Goal: Find specific page/section: Find specific page/section

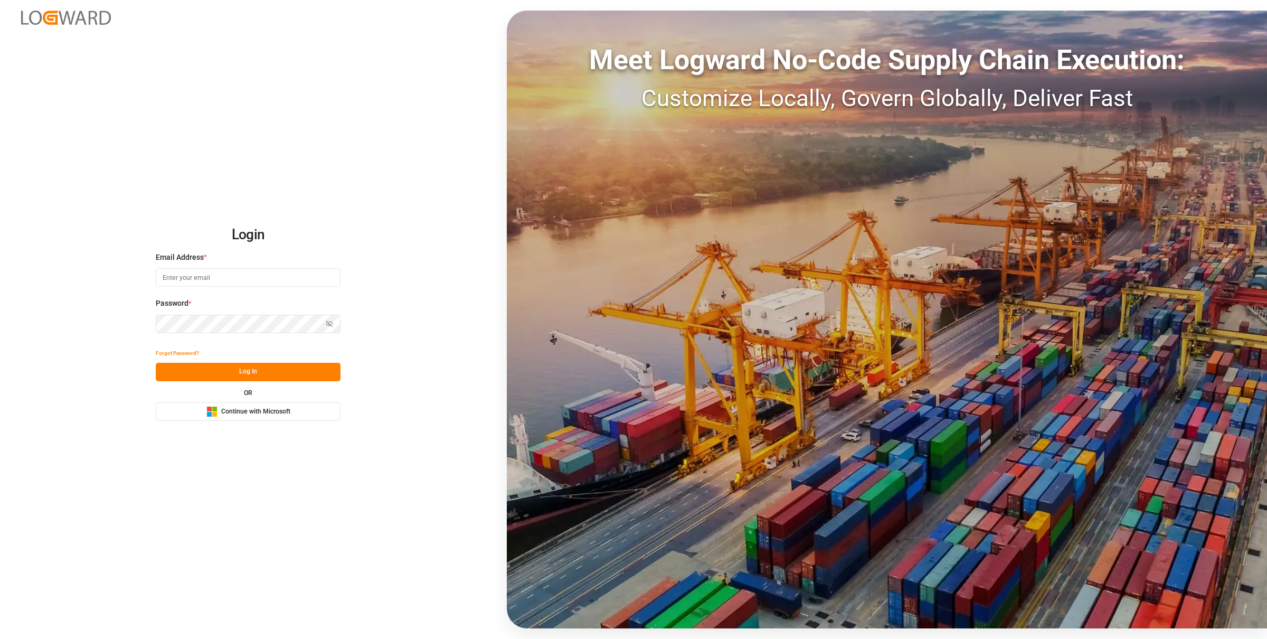
click at [264, 414] on span "Continue with Microsoft" at bounding box center [255, 412] width 69 height 10
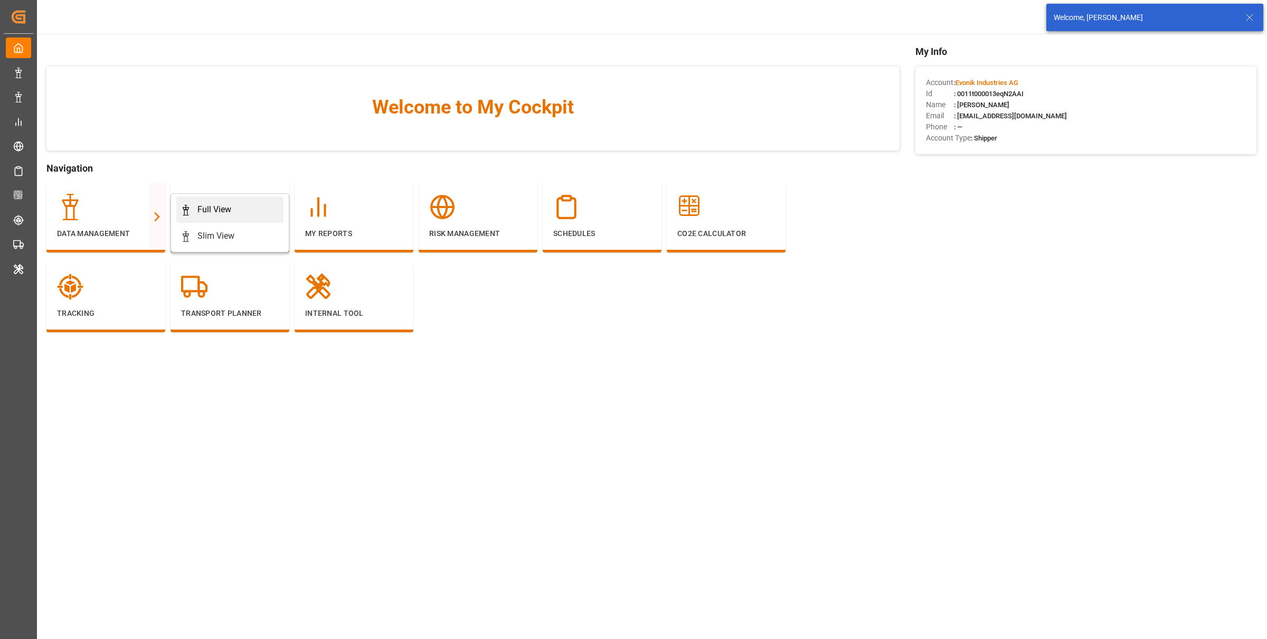
click at [218, 214] on div "Full View" at bounding box center [214, 209] width 34 height 13
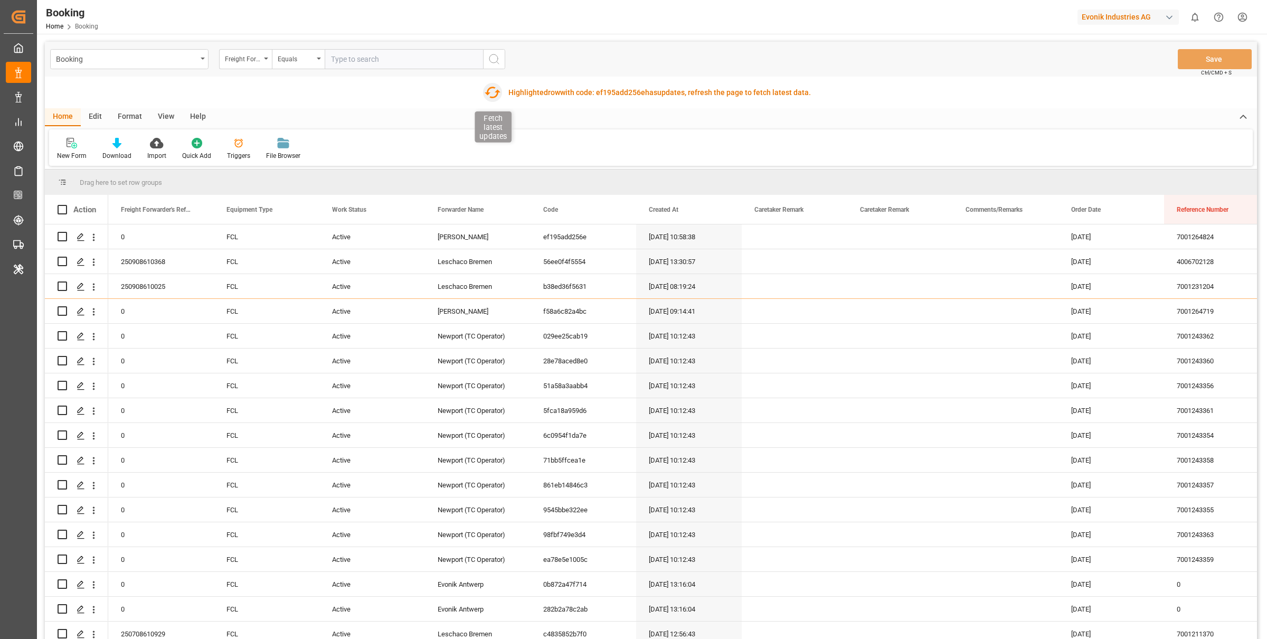
click at [494, 91] on icon "button" at bounding box center [492, 92] width 17 height 17
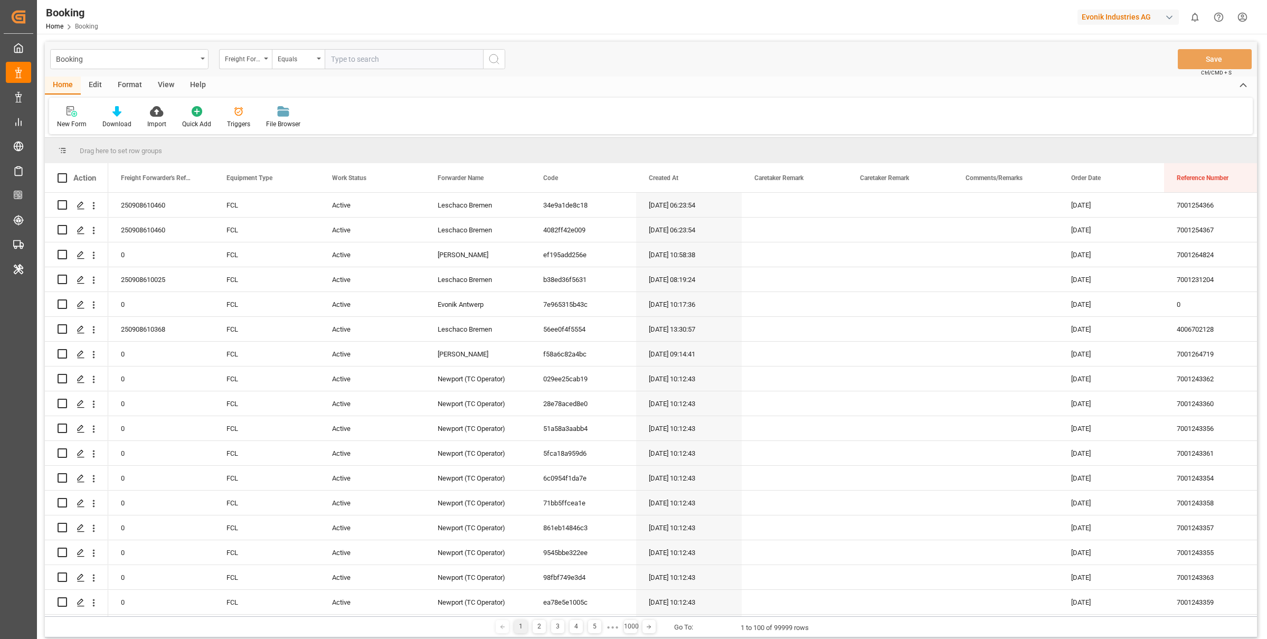
click at [134, 83] on div "Format" at bounding box center [130, 86] width 40 height 18
click at [80, 112] on div at bounding box center [72, 111] width 31 height 11
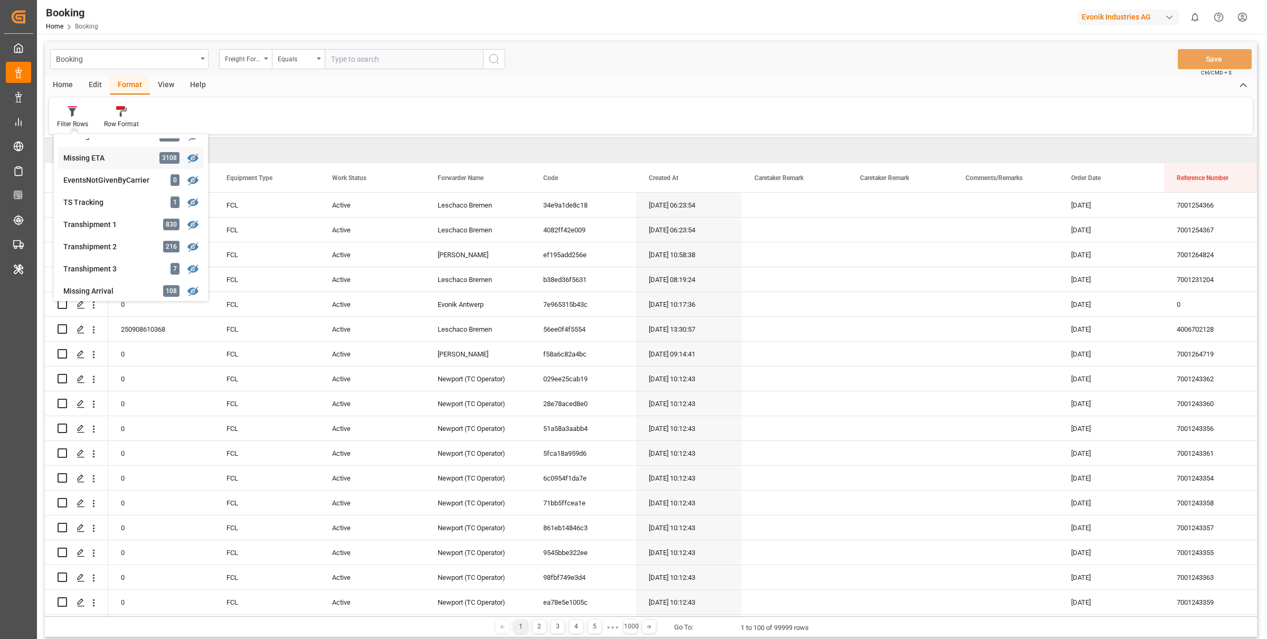
scroll to position [252, 0]
click at [118, 161] on div "Missing ETD" at bounding box center [109, 163] width 92 height 11
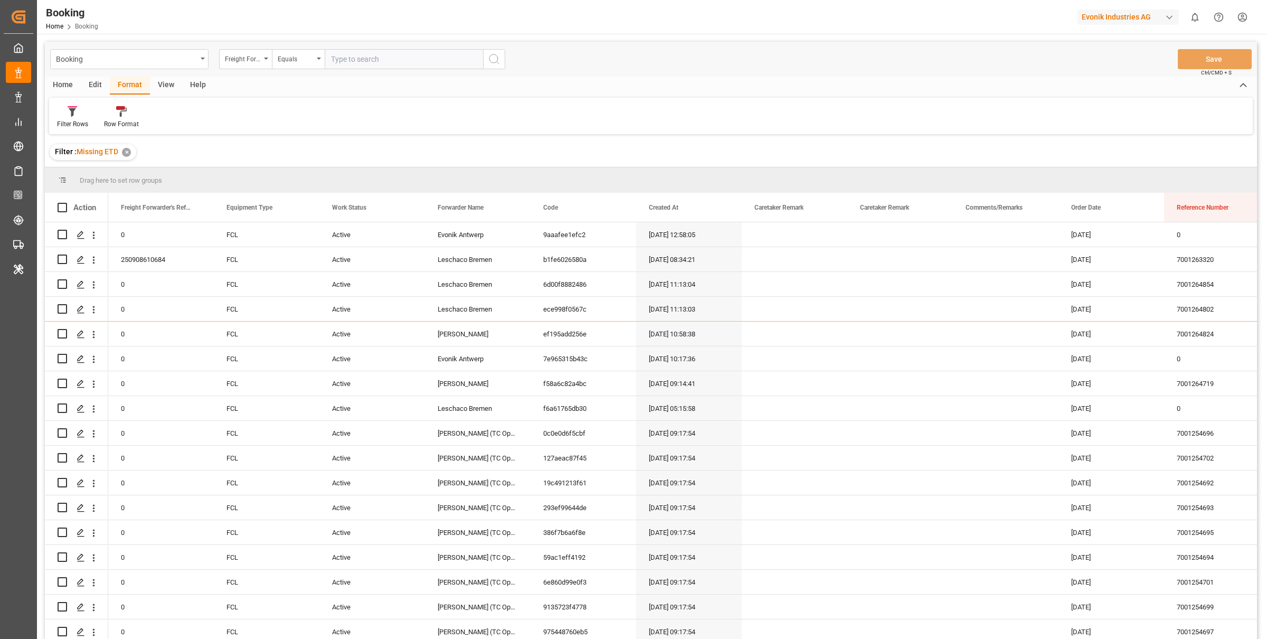
click at [1137, 16] on div "Evonik Industries AG" at bounding box center [1127, 17] width 101 height 15
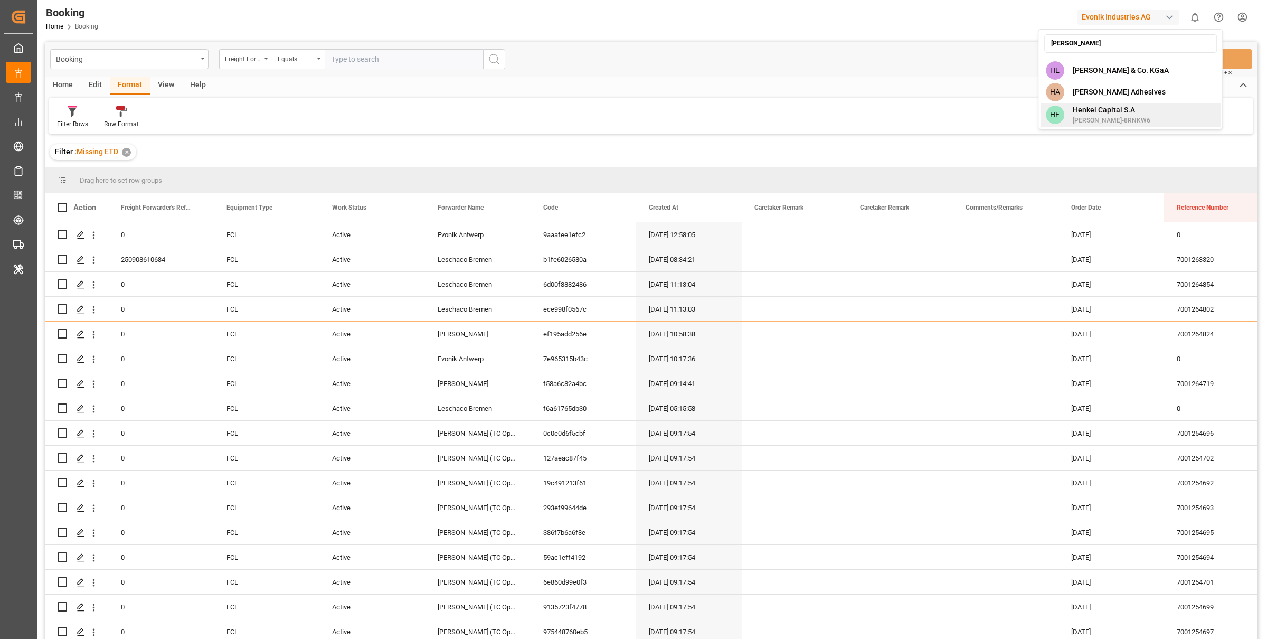
type input "[PERSON_NAME]"
click at [1138, 112] on div "HE [PERSON_NAME] Capital [PERSON_NAME]-8RNKW6" at bounding box center [1130, 115] width 180 height 24
